Goal: Complete application form: Complete application form

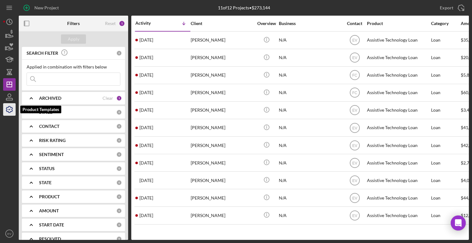
click at [8, 110] on icon "button" at bounding box center [10, 110] width 16 height 16
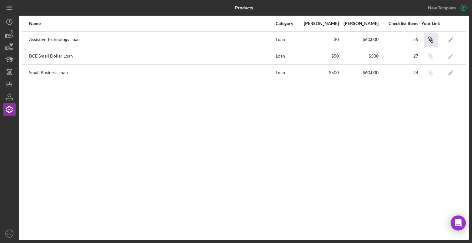
click at [433, 38] on icon "Icon/Link" at bounding box center [431, 40] width 14 height 14
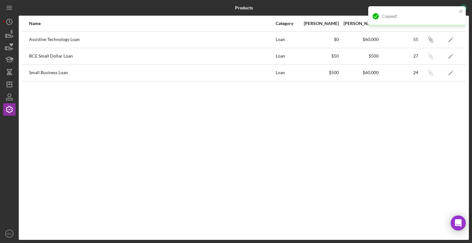
click at [322, 12] on div "New Template" at bounding box center [394, 8] width 150 height 16
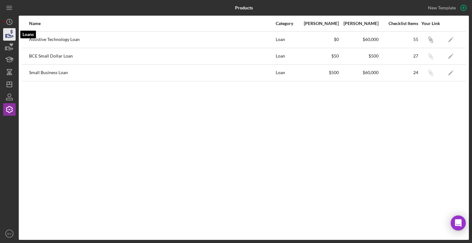
click at [9, 34] on icon "button" at bounding box center [10, 35] width 7 height 3
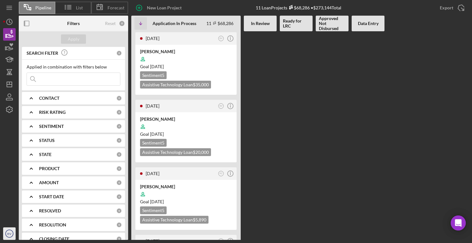
click at [8, 233] on text "EV" at bounding box center [10, 233] width 4 height 3
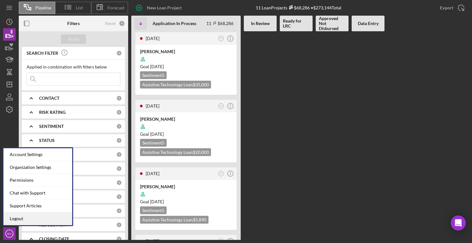
click at [31, 219] on link "Logout" at bounding box center [37, 218] width 69 height 13
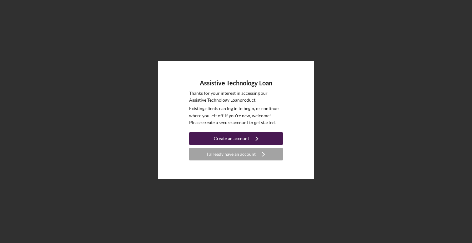
click at [235, 138] on div "Create an account" at bounding box center [231, 138] width 35 height 13
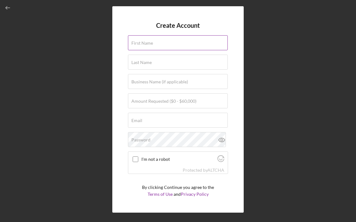
click at [156, 42] on div "First Name" at bounding box center [178, 43] width 100 height 16
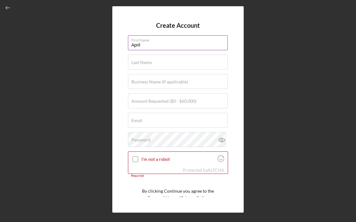
type input "April"
type input "[PERSON_NAME]"
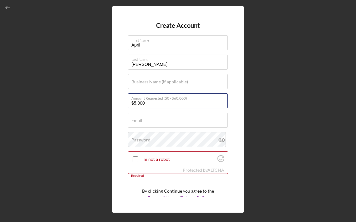
drag, startPoint x: 157, startPoint y: 105, endPoint x: 110, endPoint y: 101, distance: 47.4
click at [110, 101] on div "Create Account First Name April Last Name [PERSON_NAME] Business Name (if appli…" at bounding box center [178, 109] width 350 height 219
type input "$8,800"
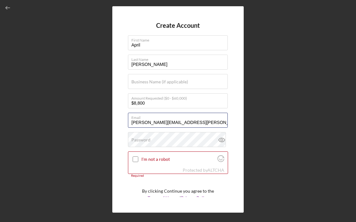
type input "[PERSON_NAME][EMAIL_ADDRESS][PERSON_NAME][DOMAIN_NAME]"
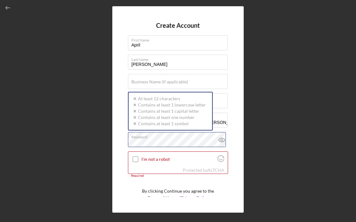
click at [0, 222] on com-1password-button at bounding box center [0, 222] width 0 height 0
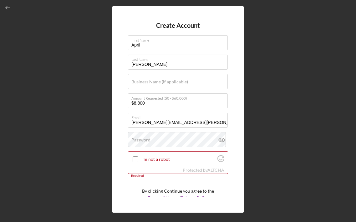
click at [29, 133] on div "Create Account First Name April Last Name [PERSON_NAME] Business Name (if appli…" at bounding box center [178, 109] width 350 height 219
click at [148, 139] on label "Password" at bounding box center [140, 140] width 19 height 5
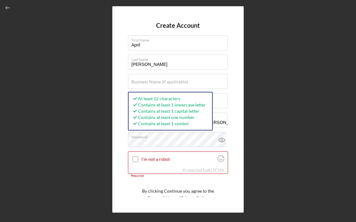
click at [89, 145] on div "Create Account First Name April Last Name [PERSON_NAME] Business Name (if appli…" at bounding box center [178, 109] width 350 height 219
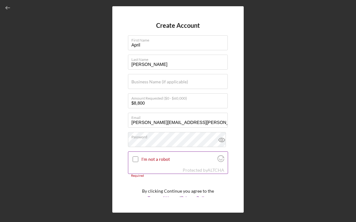
click at [146, 160] on label "I'm not a robot" at bounding box center [178, 159] width 74 height 5
click at [138, 160] on input "I'm not a robot" at bounding box center [136, 160] width 6 height 6
checkbox input "true"
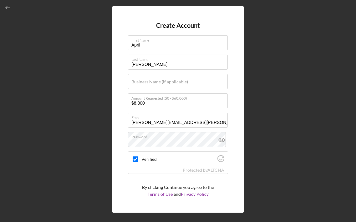
scroll to position [19, 0]
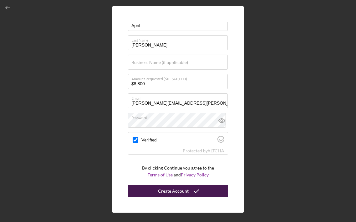
click at [175, 192] on div "Create Account" at bounding box center [173, 191] width 31 height 13
